Goal: Task Accomplishment & Management: Manage account settings

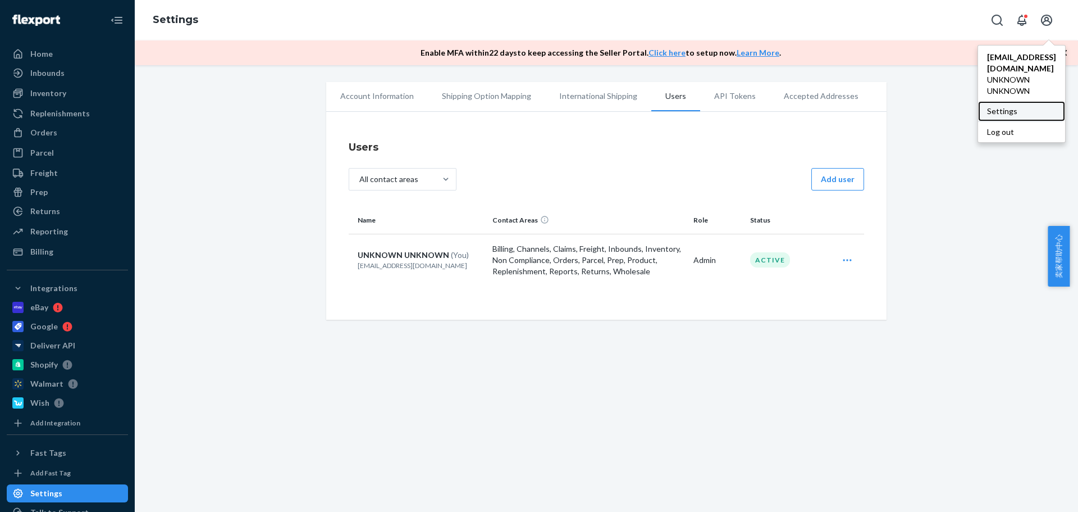
click at [991, 116] on div "Settings" at bounding box center [1021, 111] width 87 height 20
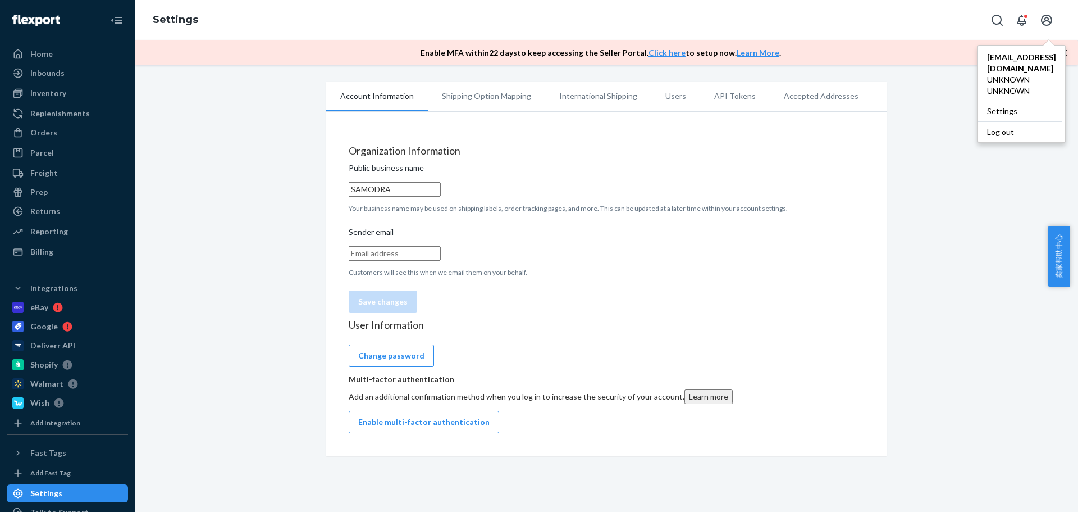
click at [481, 106] on li "Shipping Option Mapping" at bounding box center [486, 96] width 117 height 28
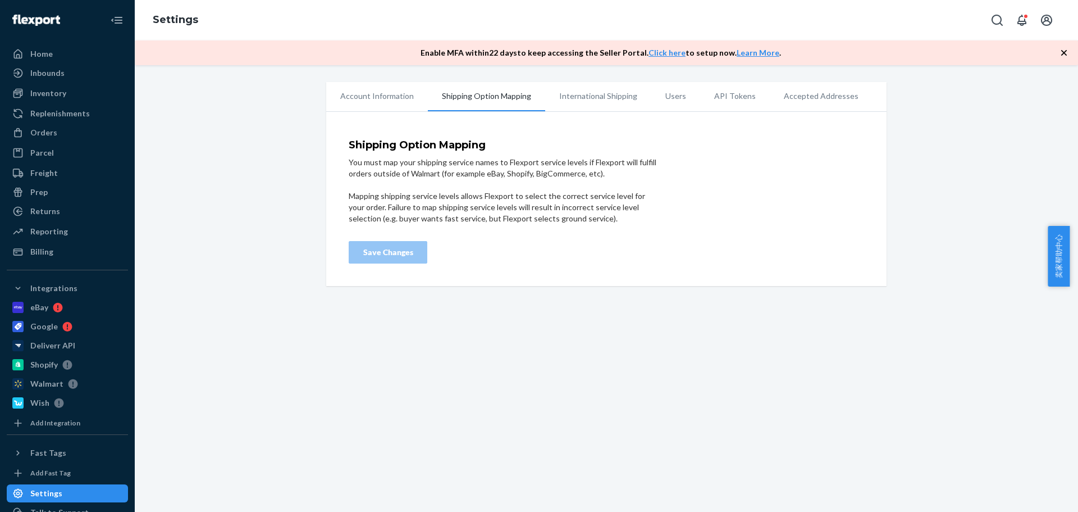
click at [594, 99] on li "International Shipping" at bounding box center [598, 96] width 106 height 28
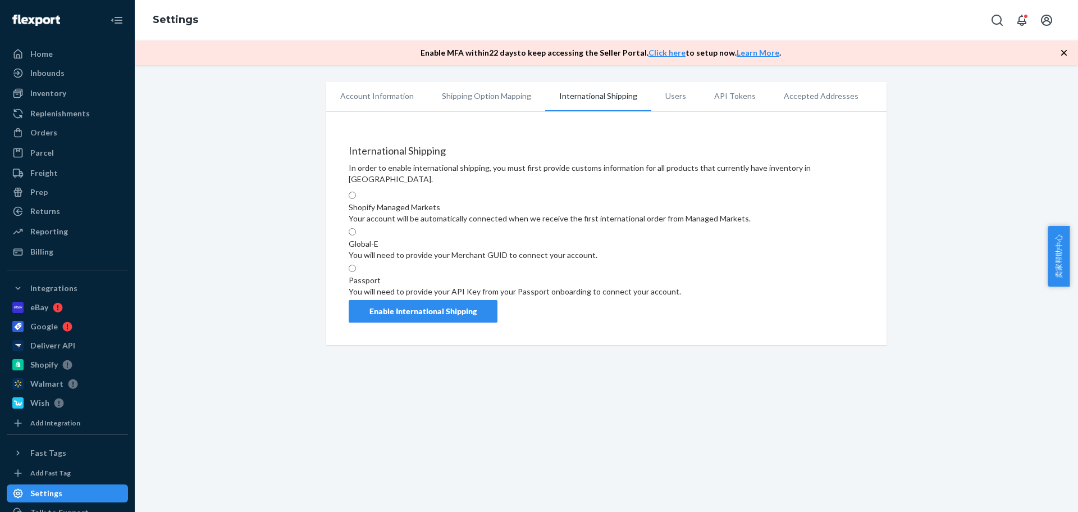
click at [668, 99] on li "Users" at bounding box center [675, 96] width 49 height 28
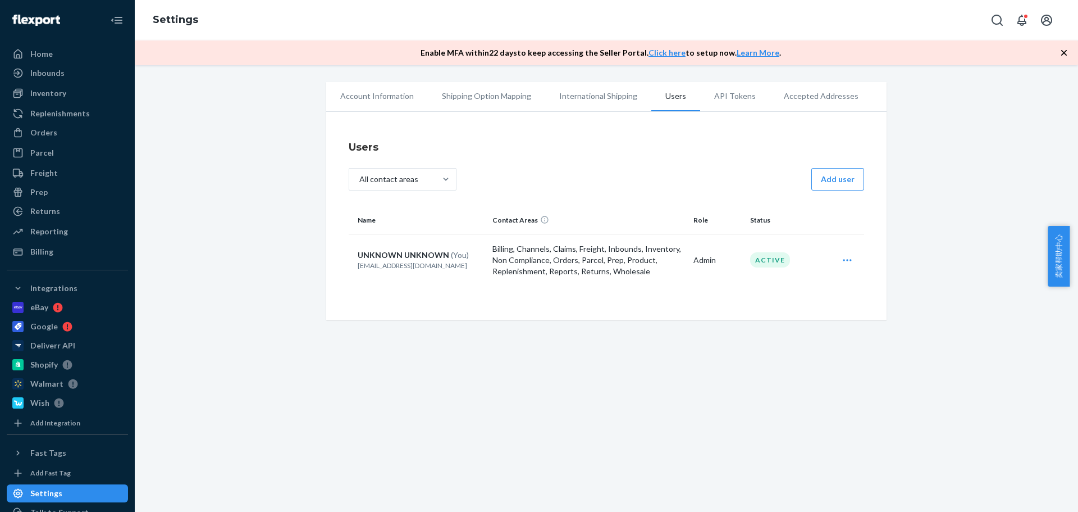
click at [714, 101] on li "API Tokens" at bounding box center [735, 96] width 70 height 28
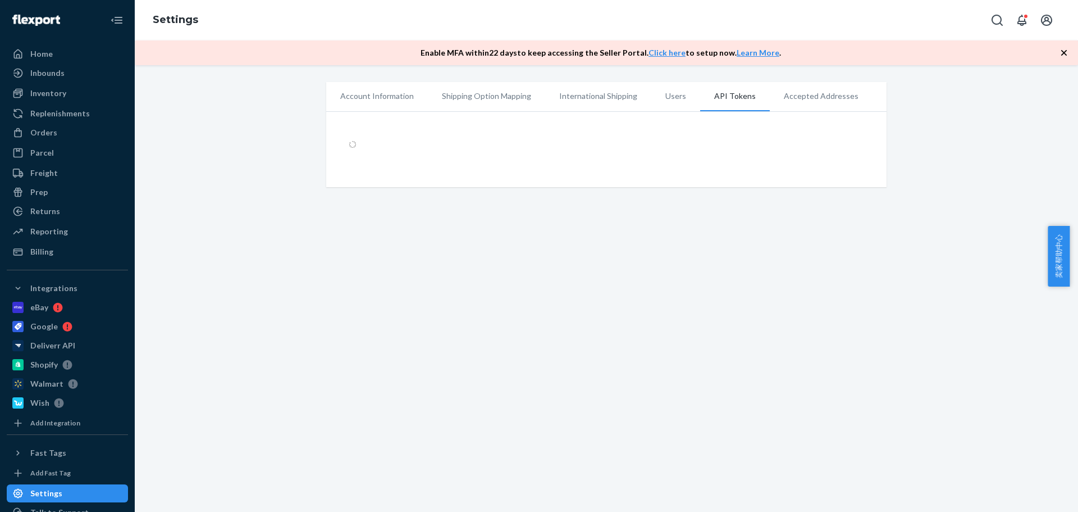
click at [793, 95] on li "Accepted Addresses" at bounding box center [821, 96] width 103 height 28
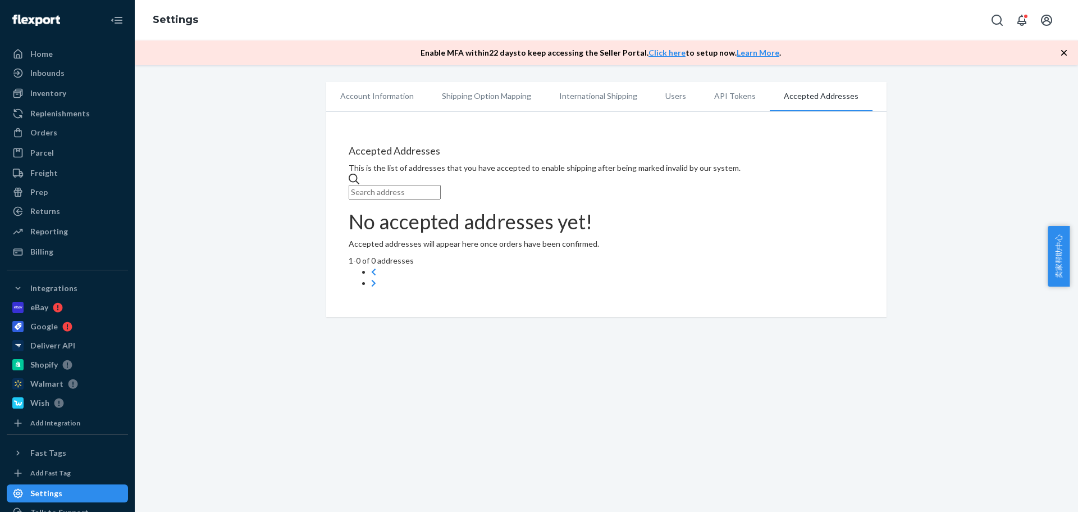
click at [728, 102] on li "API Tokens" at bounding box center [735, 96] width 70 height 28
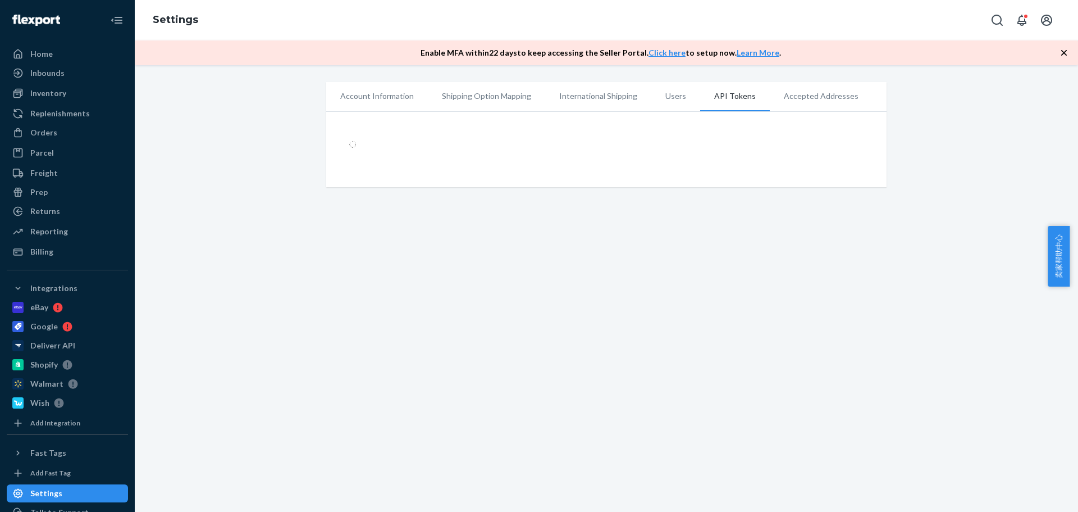
click at [666, 102] on li "Users" at bounding box center [675, 96] width 49 height 28
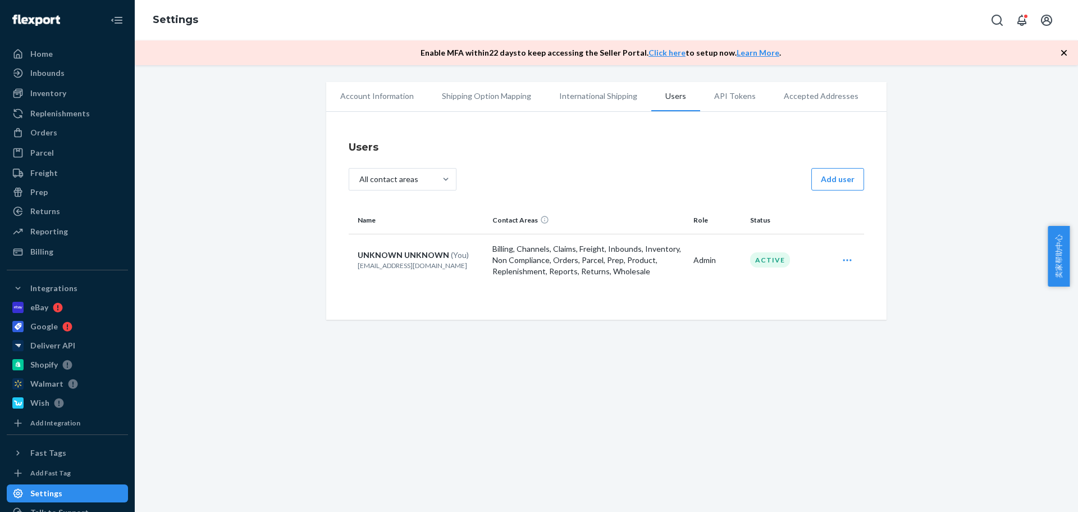
click at [581, 95] on li "International Shipping" at bounding box center [598, 96] width 106 height 28
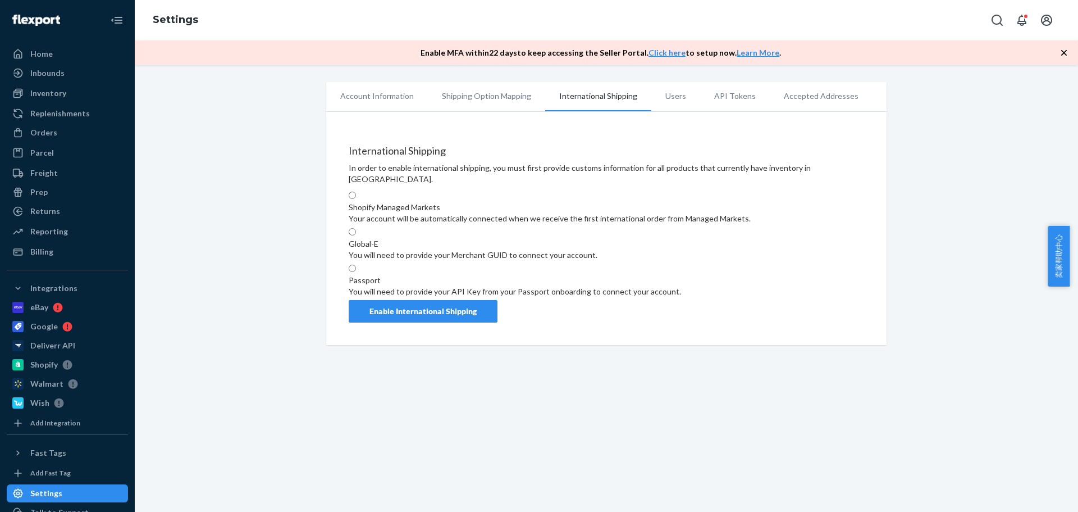
click at [509, 99] on li "Shipping Option Mapping" at bounding box center [486, 96] width 117 height 28
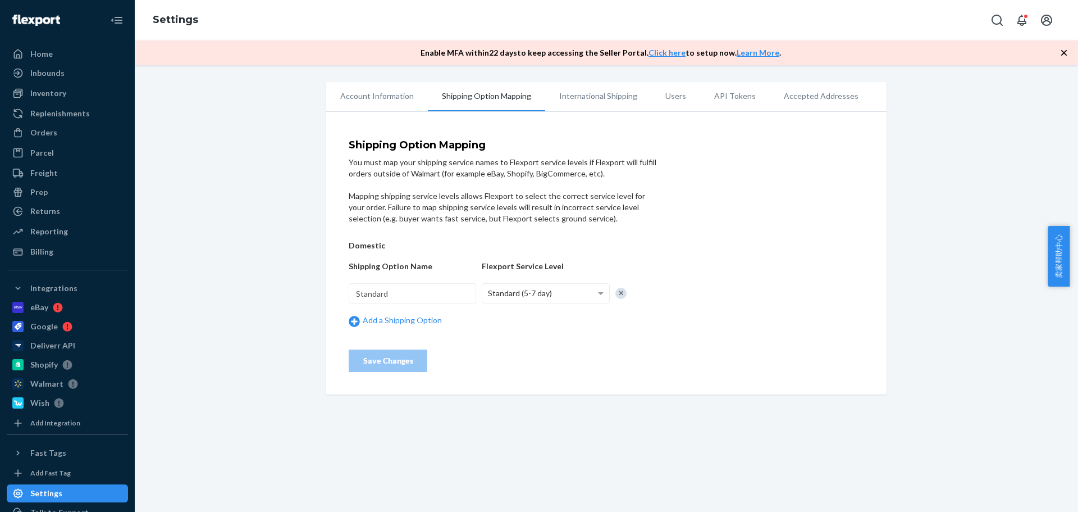
click at [387, 99] on li "Account Information" at bounding box center [377, 96] width 102 height 28
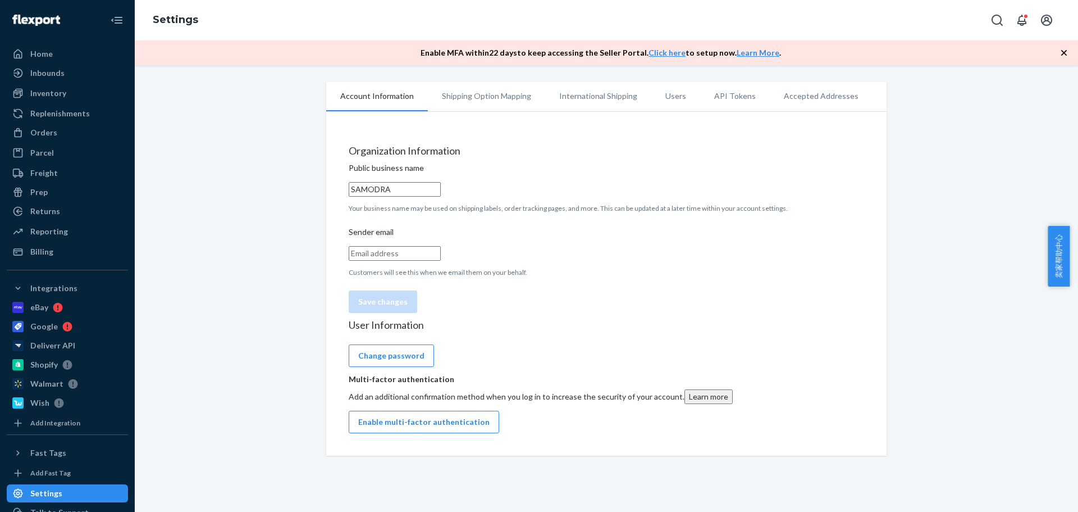
drag, startPoint x: 439, startPoint y: 197, endPoint x: 459, endPoint y: 202, distance: 20.7
click at [439, 197] on input "SAMODRA" at bounding box center [395, 189] width 92 height 15
click at [449, 277] on p "Customers will see this when we email them on your behalf." at bounding box center [607, 272] width 516 height 10
click at [441, 261] on input "Sender email" at bounding box center [395, 253] width 92 height 15
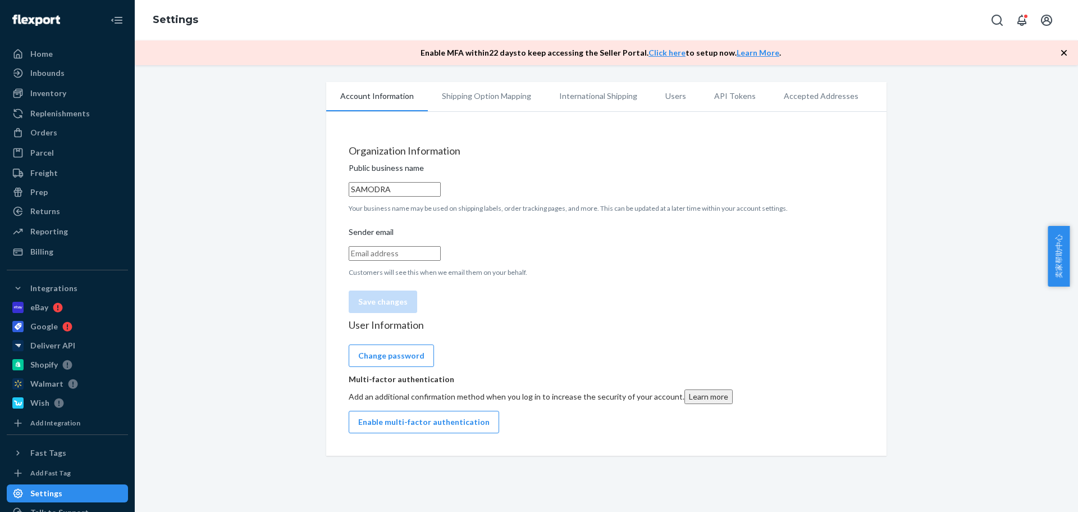
click at [598, 263] on div "Organization Information Public business name SAMODRA Your business name may be…" at bounding box center [607, 232] width 516 height 174
drag, startPoint x: 947, startPoint y: 317, endPoint x: 947, endPoint y: 310, distance: 7.3
click at [947, 318] on div "Account Information Shipping Option Mapping International Shipping Users API To…" at bounding box center [606, 268] width 927 height 373
click at [970, 239] on div "Account Information Shipping Option Mapping International Shipping Users API To…" at bounding box center [606, 268] width 927 height 373
click at [927, 310] on div "Account Information Shipping Option Mapping International Shipping Users API To…" at bounding box center [606, 268] width 927 height 373
